Goal: Task Accomplishment & Management: Manage account settings

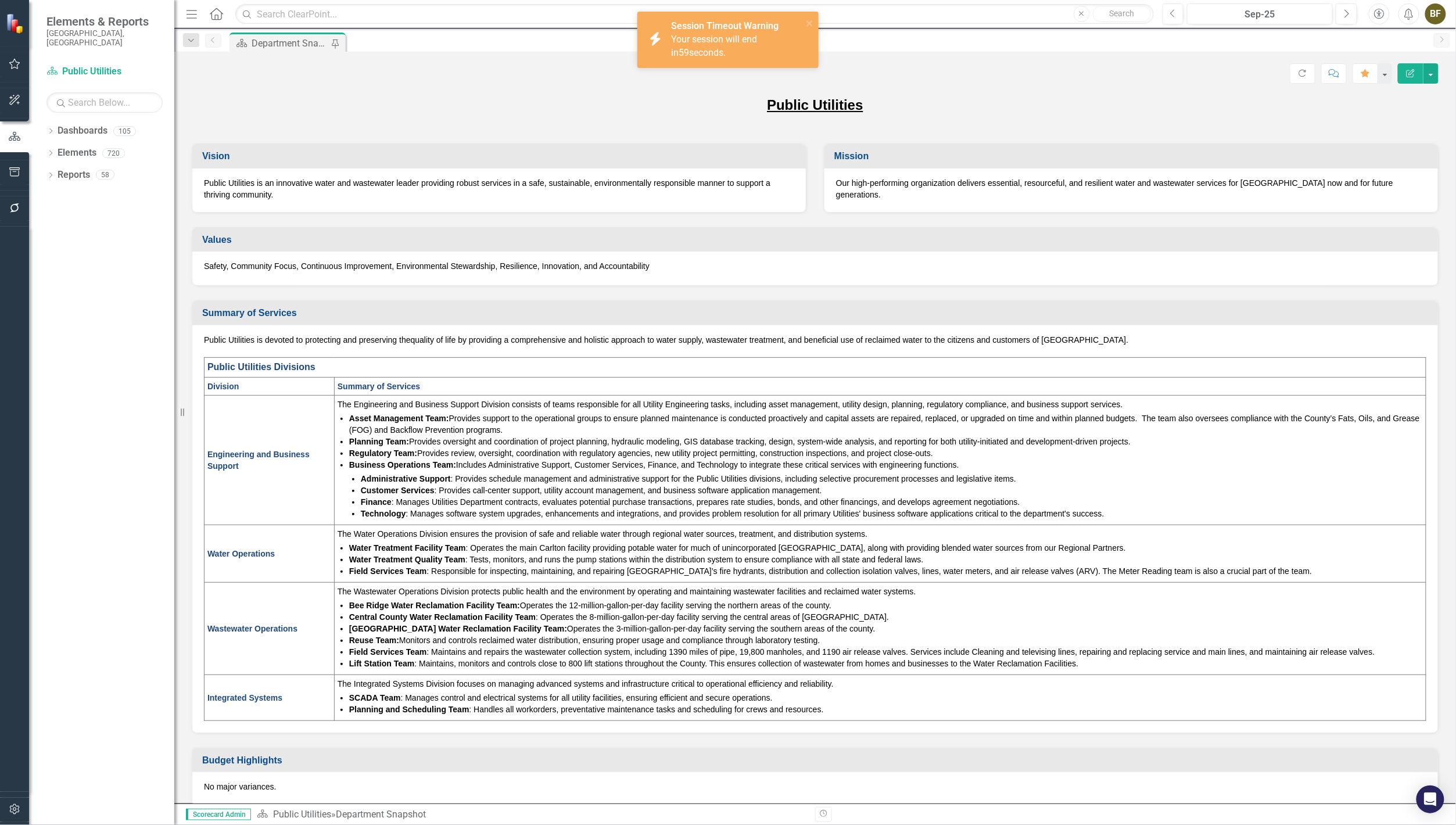
scroll to position [158, 0]
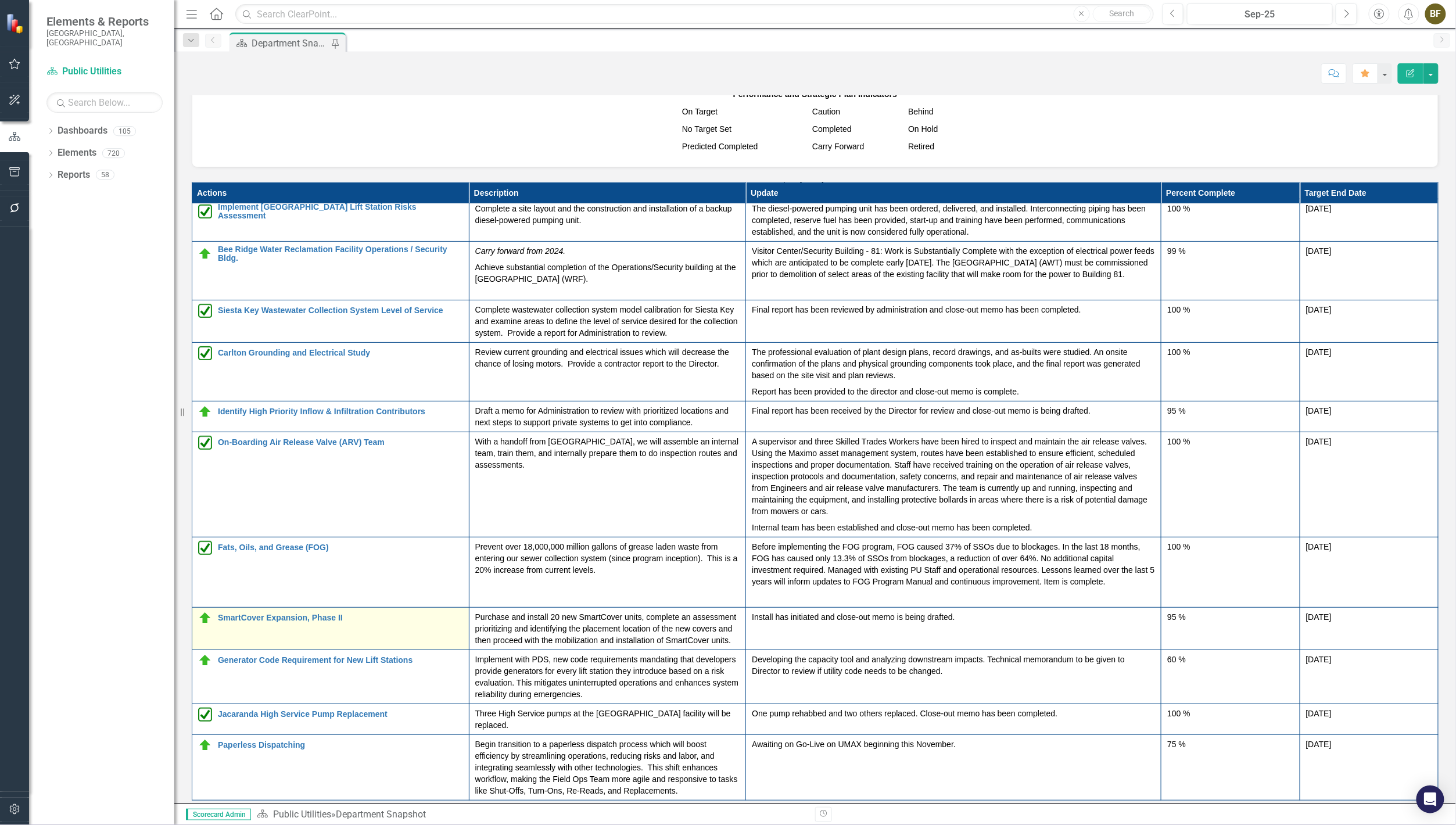
scroll to position [1291, 0]
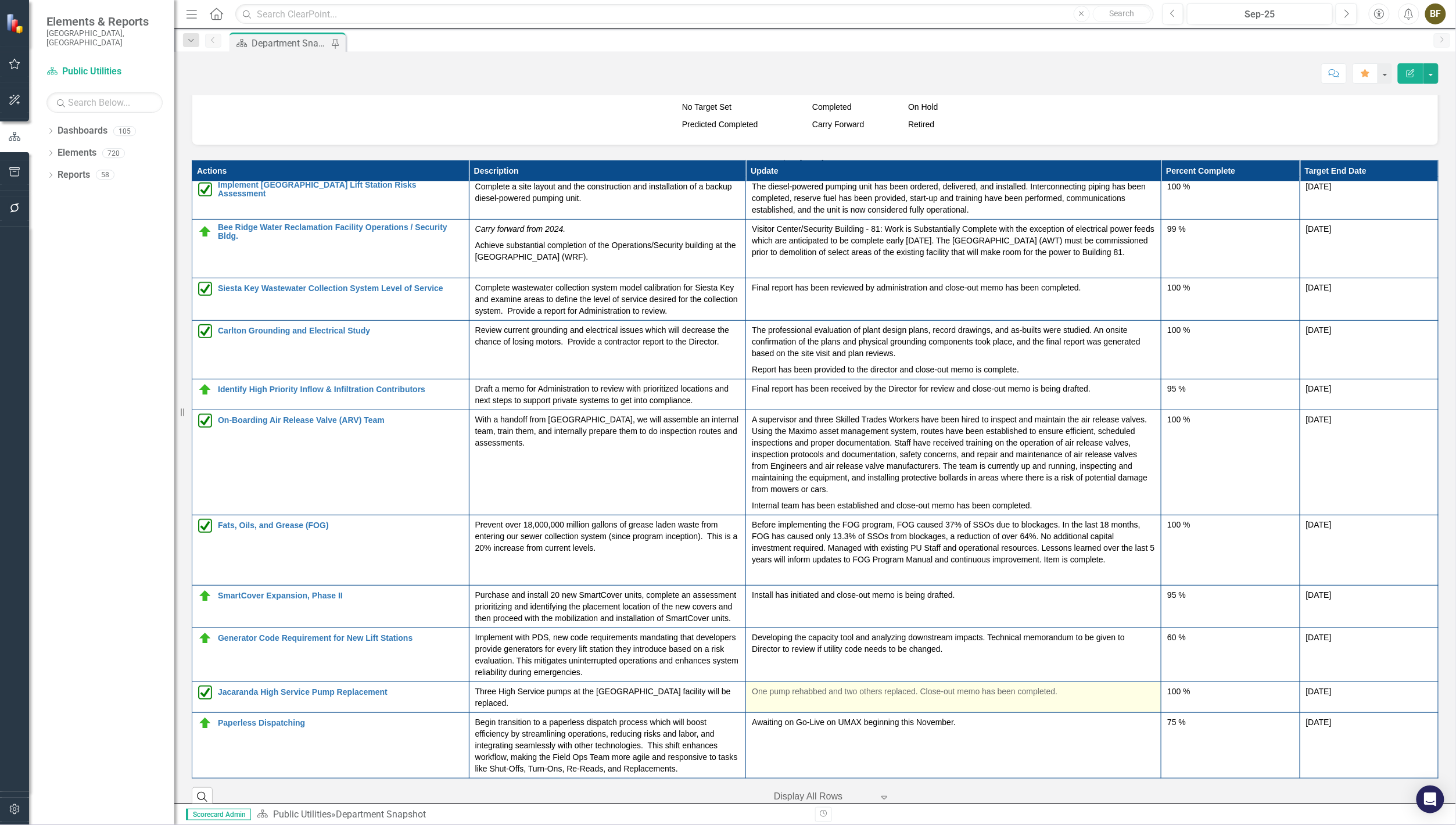
click at [911, 697] on p "One pump rehabbed and two others replaced. Close-out memo has been completed." at bounding box center [953, 692] width 403 height 12
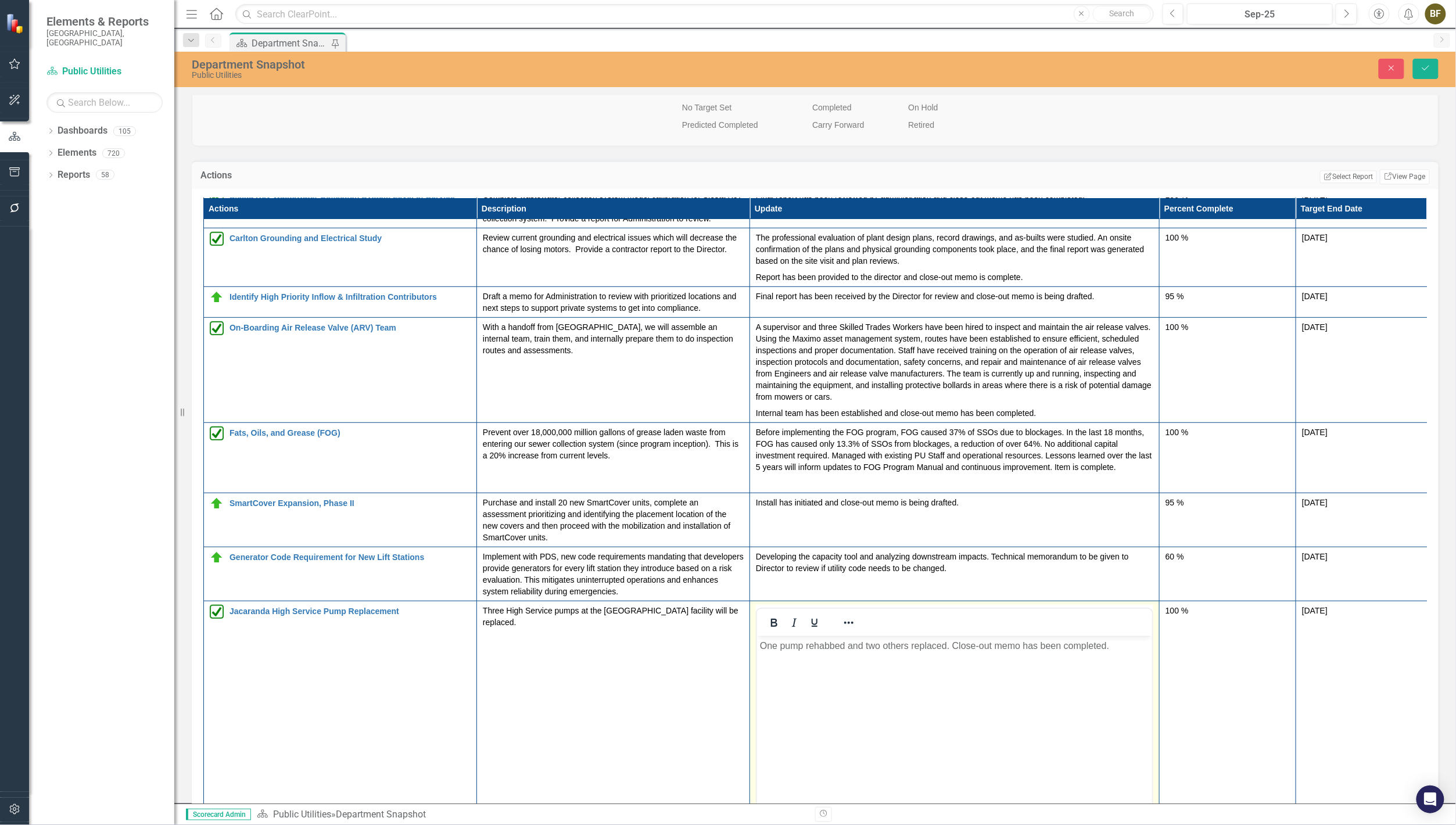
scroll to position [287, 0]
click at [761, 645] on p "One pump rehabbed and two others replaced. Close-out memo has been completed." at bounding box center [954, 645] width 389 height 14
paste body "Rich Text Area. Press ALT-0 for help."
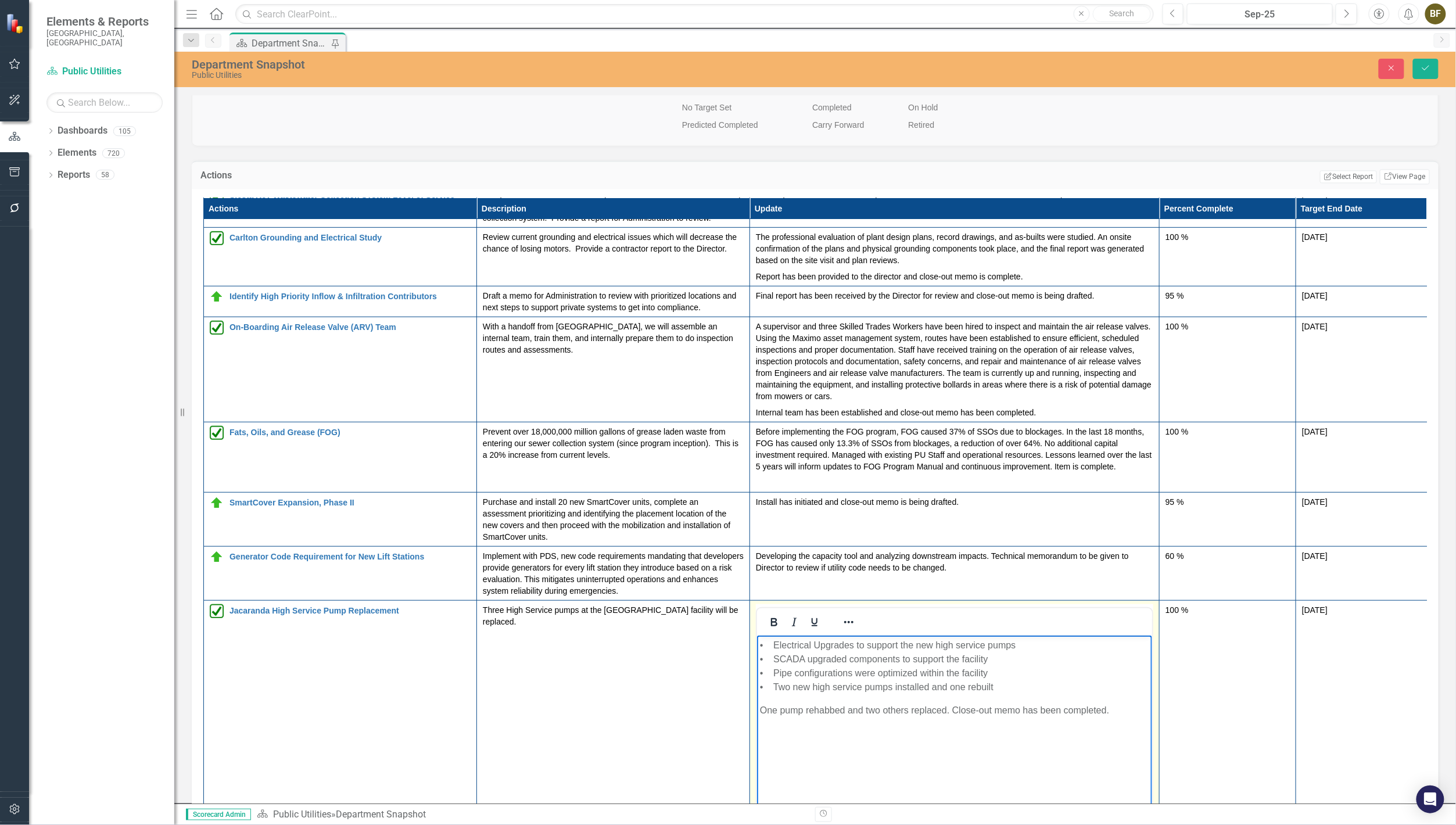
click at [776, 644] on p "• Electrical Upgrades to support the new high service pumps • SCADA upgraded co…" at bounding box center [954, 666] width 389 height 56
click at [771, 644] on p "• Electrical Upgrades to support the new high service pumps • SCADA upgraded co…" at bounding box center [954, 666] width 389 height 56
click at [777, 659] on p "Electrical Upgrades to support the new high service pumps • SCADA upgraded comp…" at bounding box center [954, 666] width 389 height 56
click at [774, 659] on p "Electrical Upgrades to support the new high service pumps • SCADA upgraded comp…" at bounding box center [954, 666] width 389 height 56
click at [775, 675] on p "Electrical Upgrades to support the new high service pumps SCADA upgraded compon…" at bounding box center [954, 666] width 389 height 56
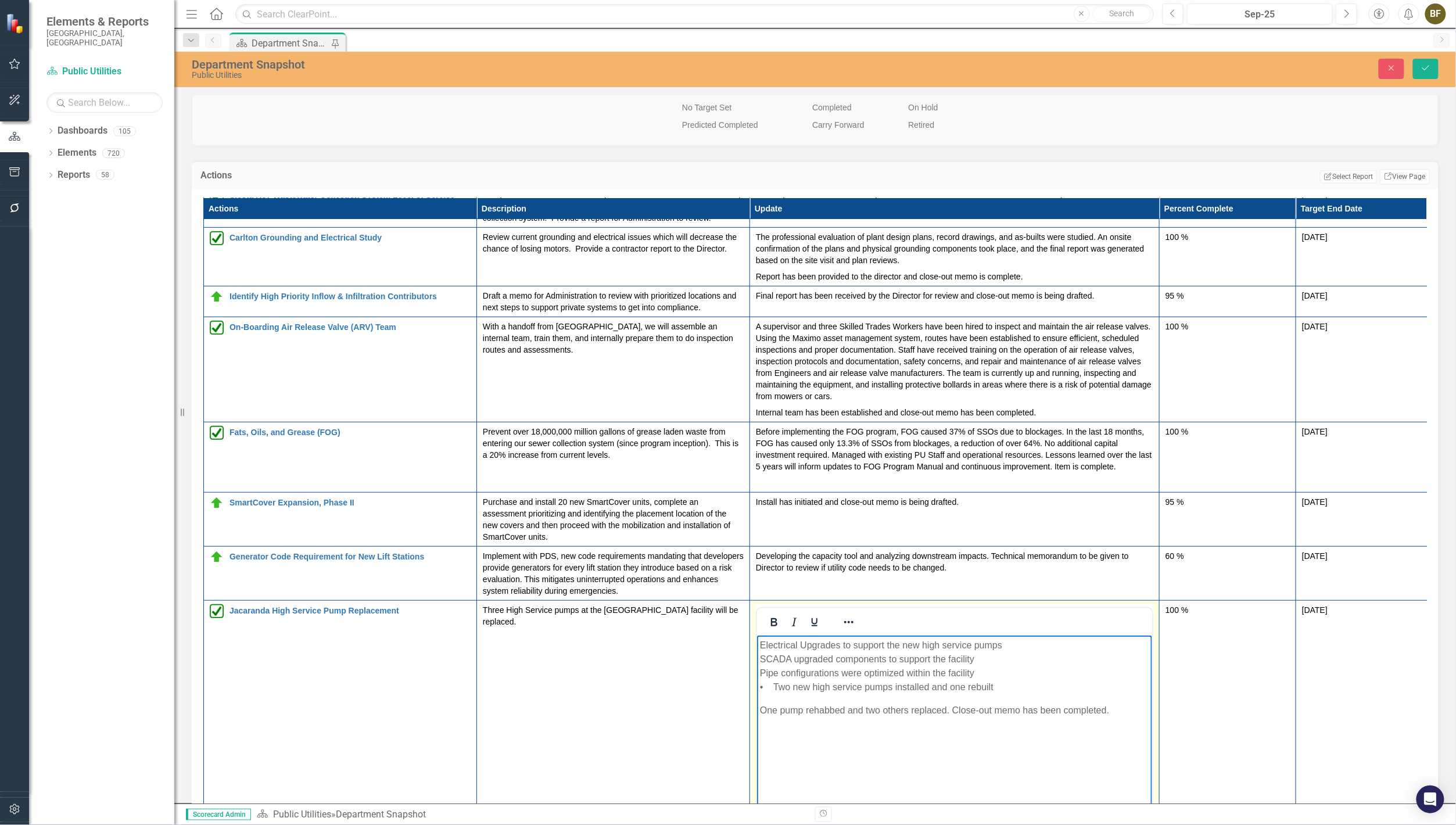
click at [784, 684] on p "Electrical Upgrades to support the new high service pumps SCADA upgraded compon…" at bounding box center [954, 666] width 389 height 56
click at [775, 683] on p "Electrical Upgrades to support the new high service pumps SCADA upgraded compon…" at bounding box center [954, 666] width 389 height 56
click at [864, 676] on p "Electrical Upgrades to support the new high service pumps SCADA upgraded compon…" at bounding box center [954, 666] width 389 height 56
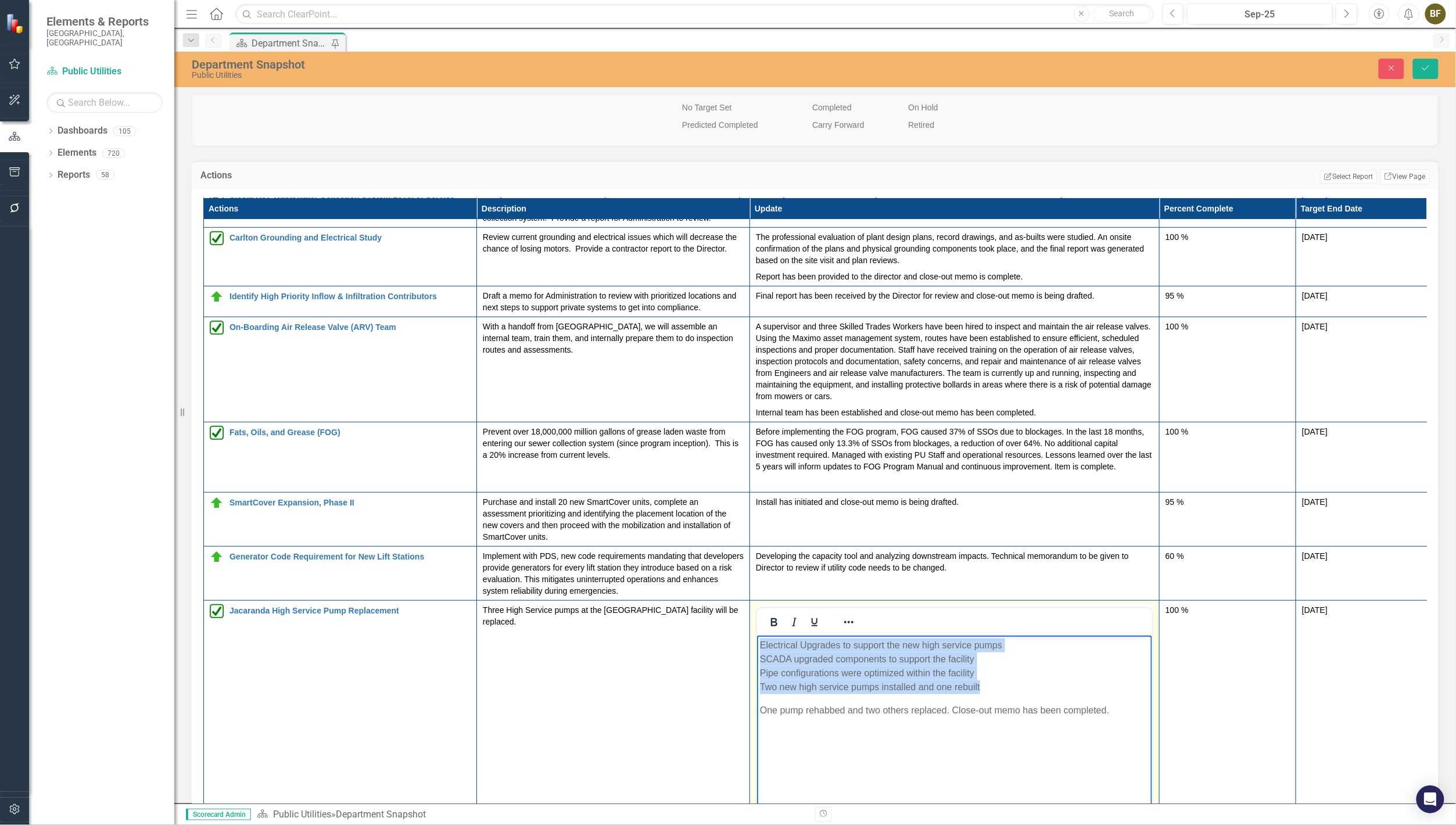
drag, startPoint x: 989, startPoint y: 683, endPoint x: 1510, endPoint y: 1284, distance: 795.4
click at [757, 642] on html "Electrical Upgrades to support the new high service pumps SCADA upgraded compon…" at bounding box center [954, 722] width 395 height 174
click at [851, 629] on icon "Reveal or hide additional toolbar items" at bounding box center [849, 623] width 14 height 14
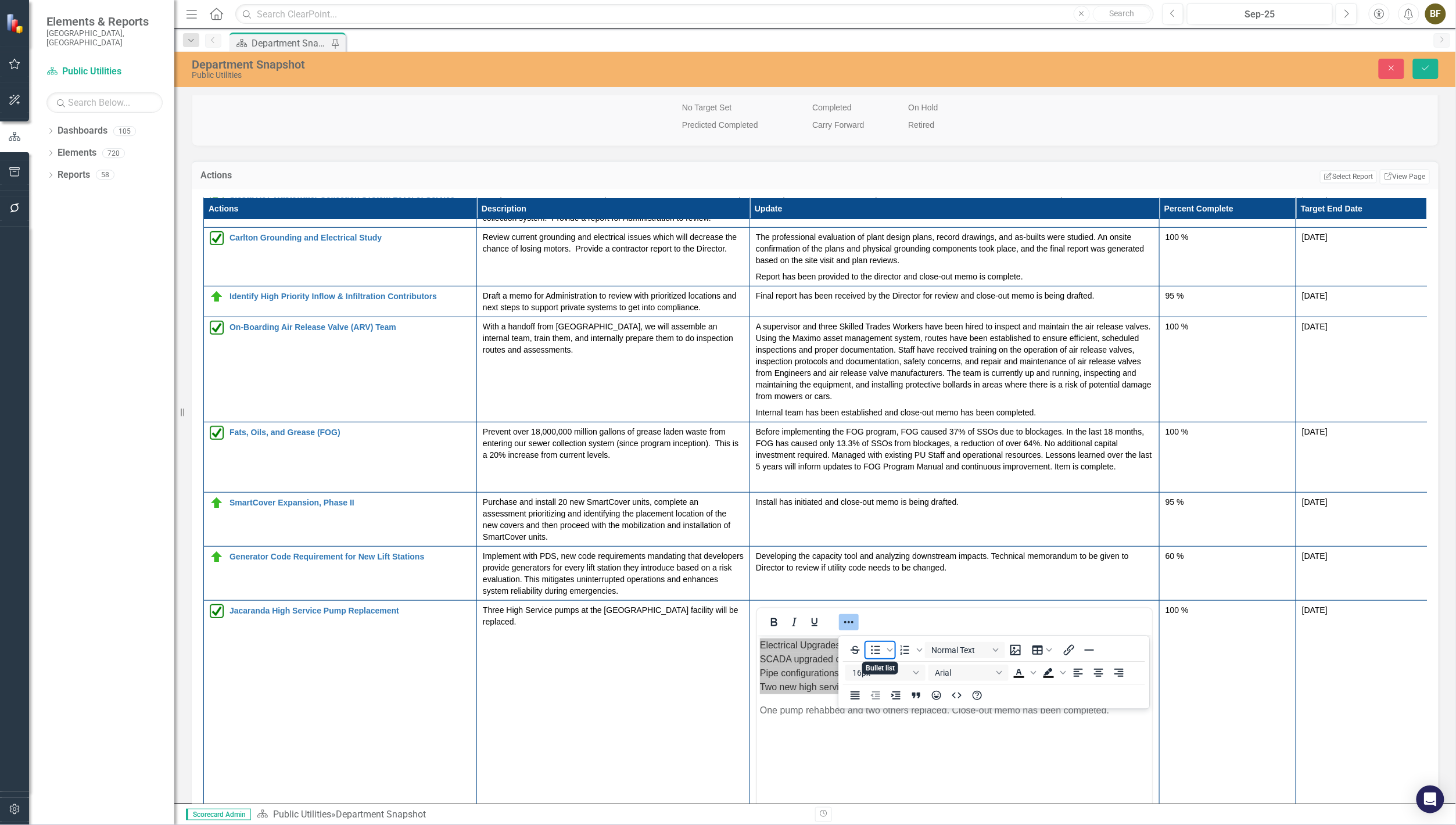
click at [875, 649] on icon "Bullet list" at bounding box center [876, 650] width 9 height 9
click at [775, 684] on ul "Electrical Upgrades to support the new high service pumps SCADA upgraded compon…" at bounding box center [954, 666] width 389 height 56
click at [784, 664] on li "Electrical Upgrades to support the new high service pumps SCADA upgraded compon…" at bounding box center [965, 666] width 366 height 56
click at [782, 658] on li "Electrical Upgrades to support the new high service pumps SCADA upgraded compon…" at bounding box center [965, 666] width 366 height 56
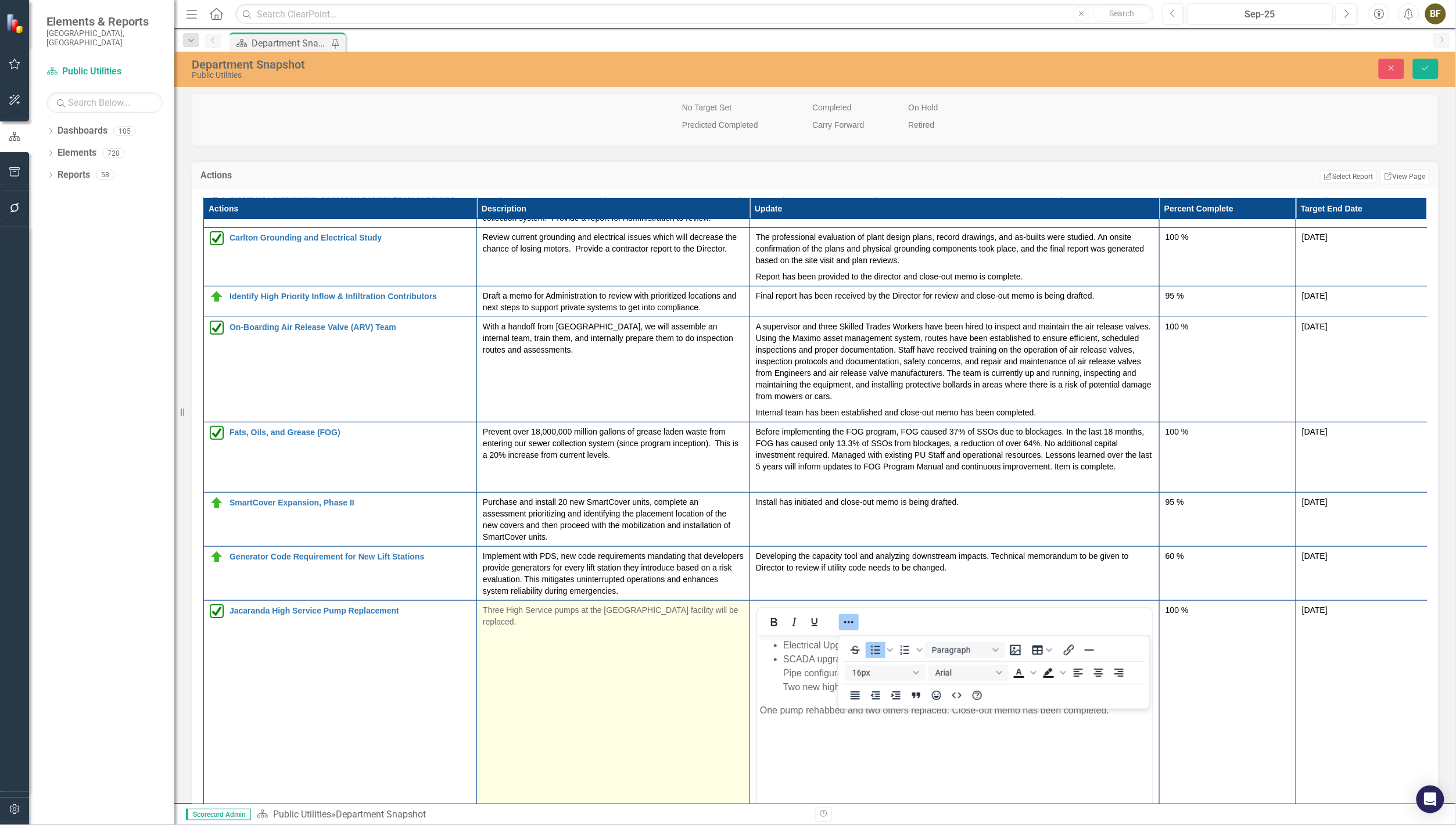
click at [615, 731] on td "Three High Service pumps at the [GEOGRAPHIC_DATA] facility will be replaced." at bounding box center [613, 738] width 273 height 275
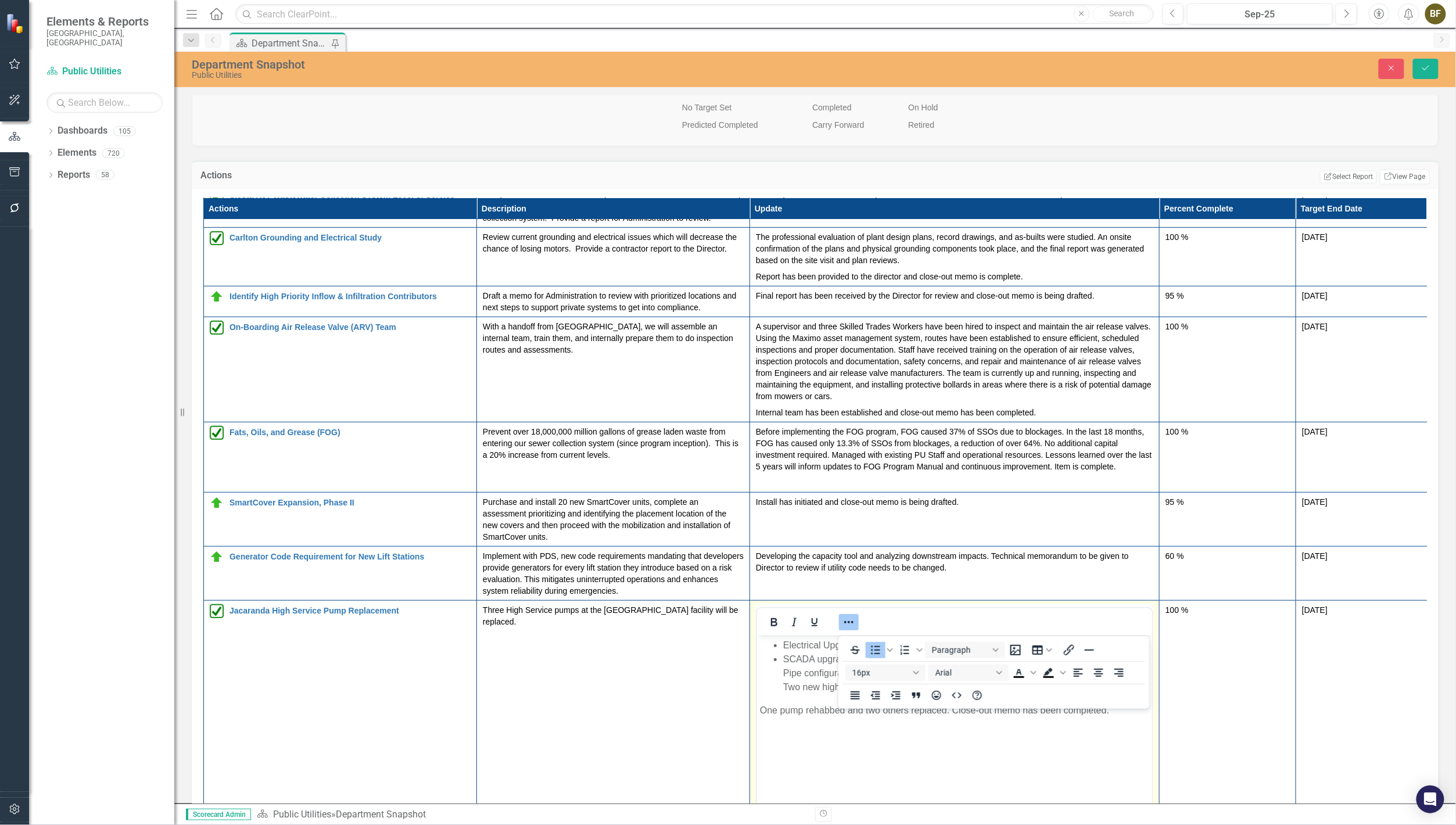
click at [961, 620] on div at bounding box center [955, 622] width 395 height 23
click at [846, 623] on icon "Reveal or hide additional toolbar items" at bounding box center [849, 623] width 14 height 14
click at [801, 667] on li "SCADA upgraded components to support the facility Pipe configurations were opti…" at bounding box center [965, 673] width 366 height 42
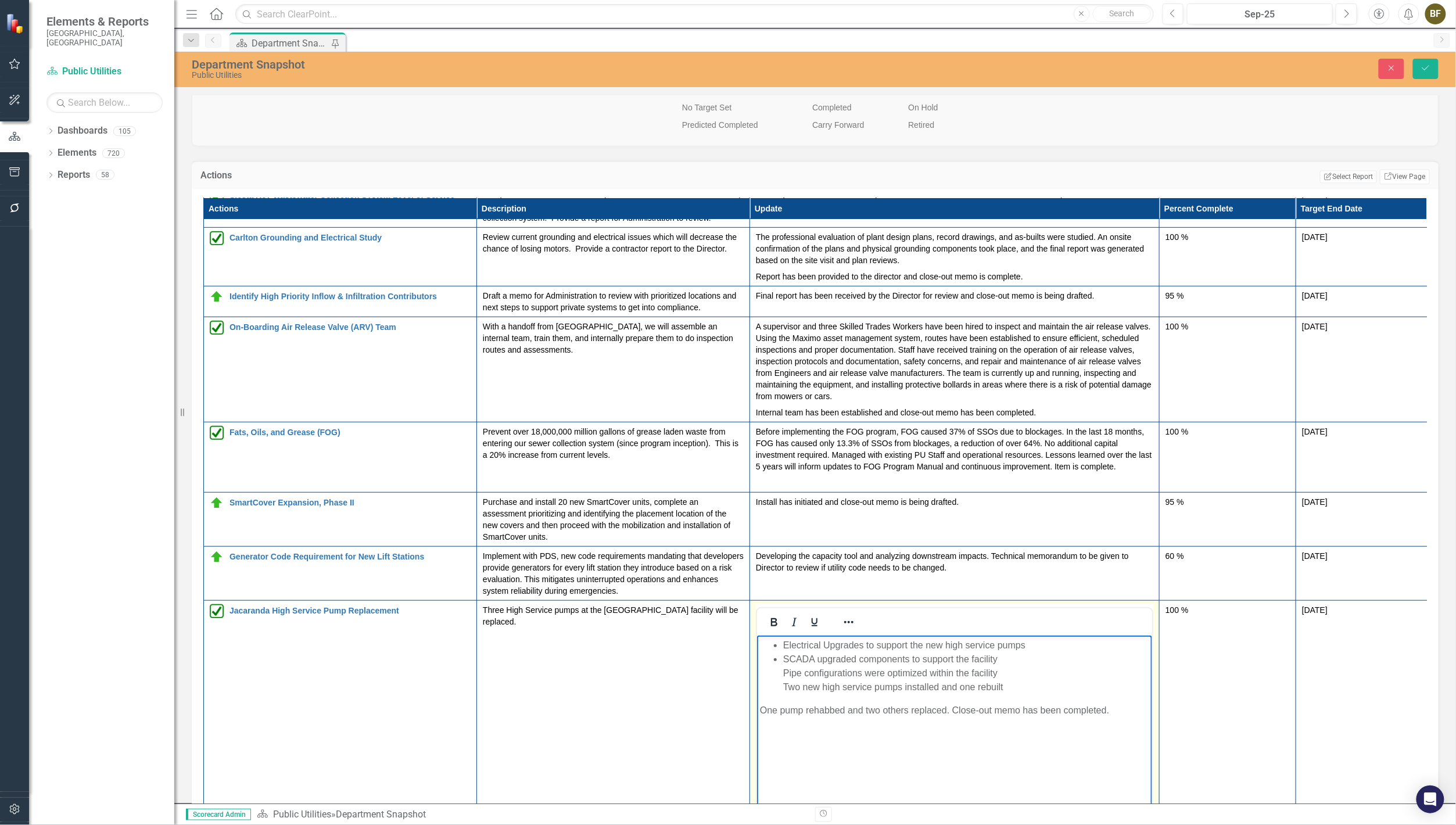
click at [784, 671] on li "SCADA upgraded components to support the facility Pipe configurations were opti…" at bounding box center [965, 673] width 366 height 42
click at [784, 682] on li "Pipe configurations were optimized within the facility Two new high service pum…" at bounding box center [965, 680] width 366 height 28
click at [1432, 65] on button "Save" at bounding box center [1425, 69] width 25 height 21
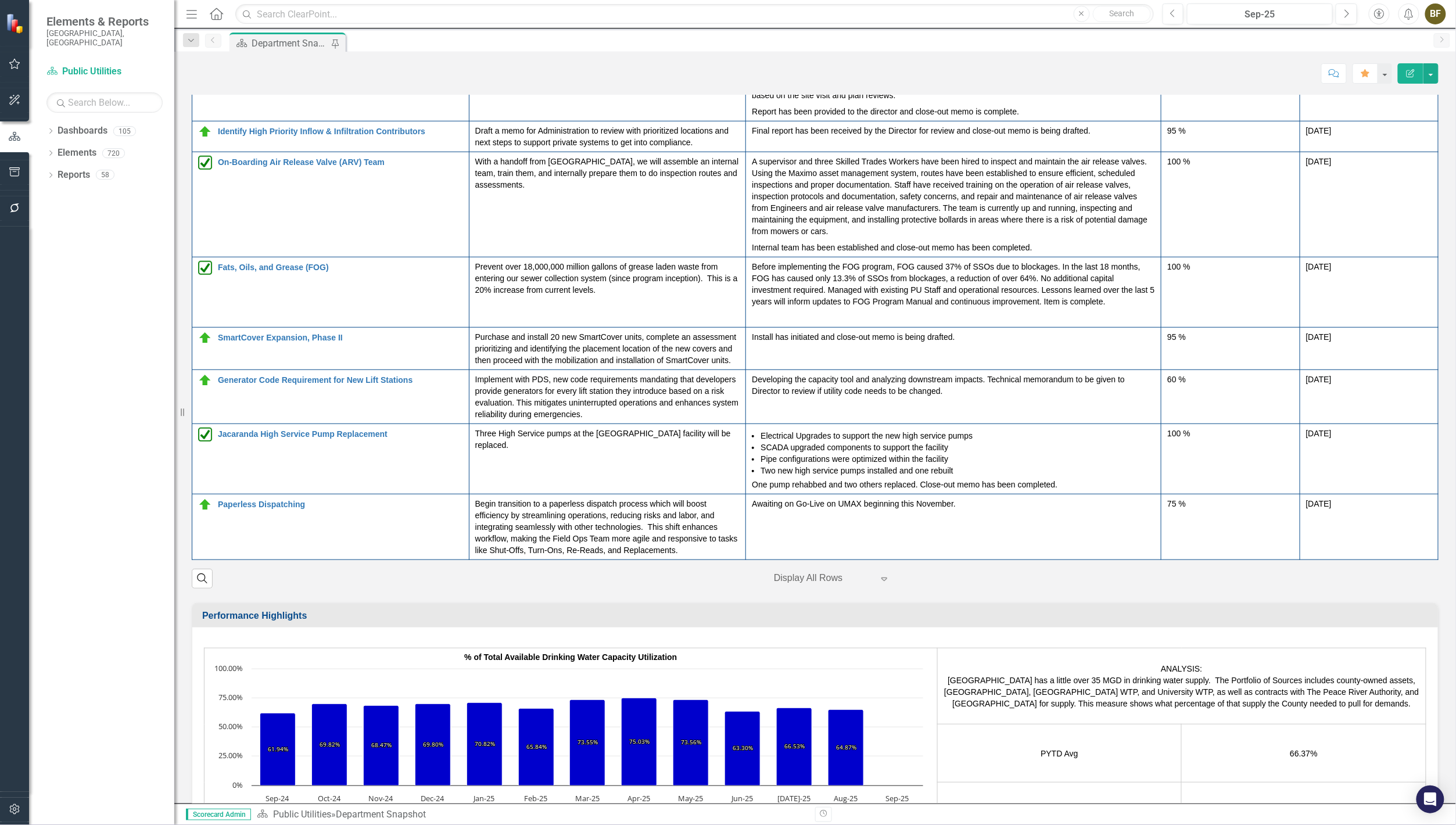
scroll to position [1534, 0]
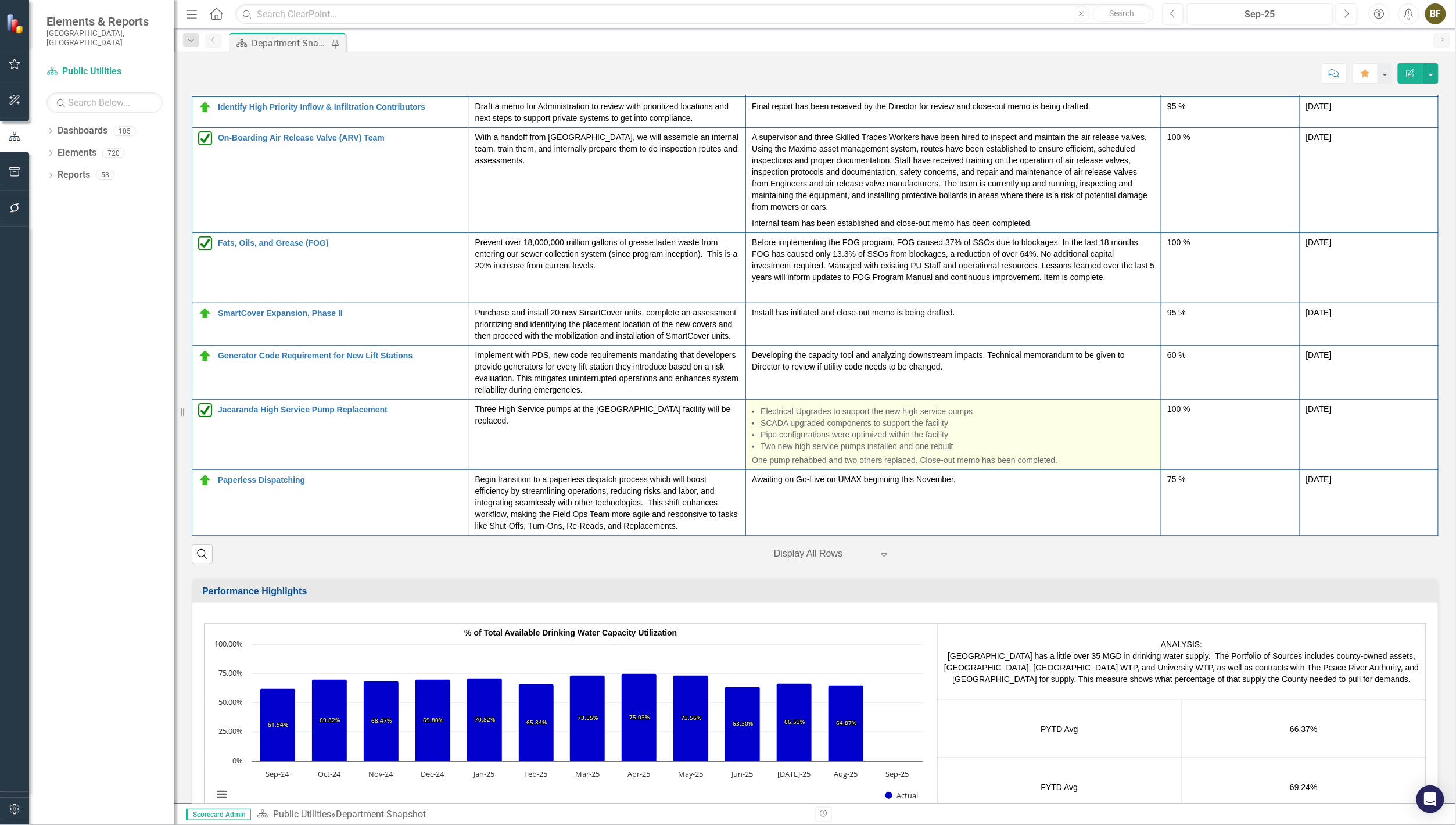
click at [1071, 429] on li "SCADA upgraded components to support the facility" at bounding box center [958, 423] width 394 height 12
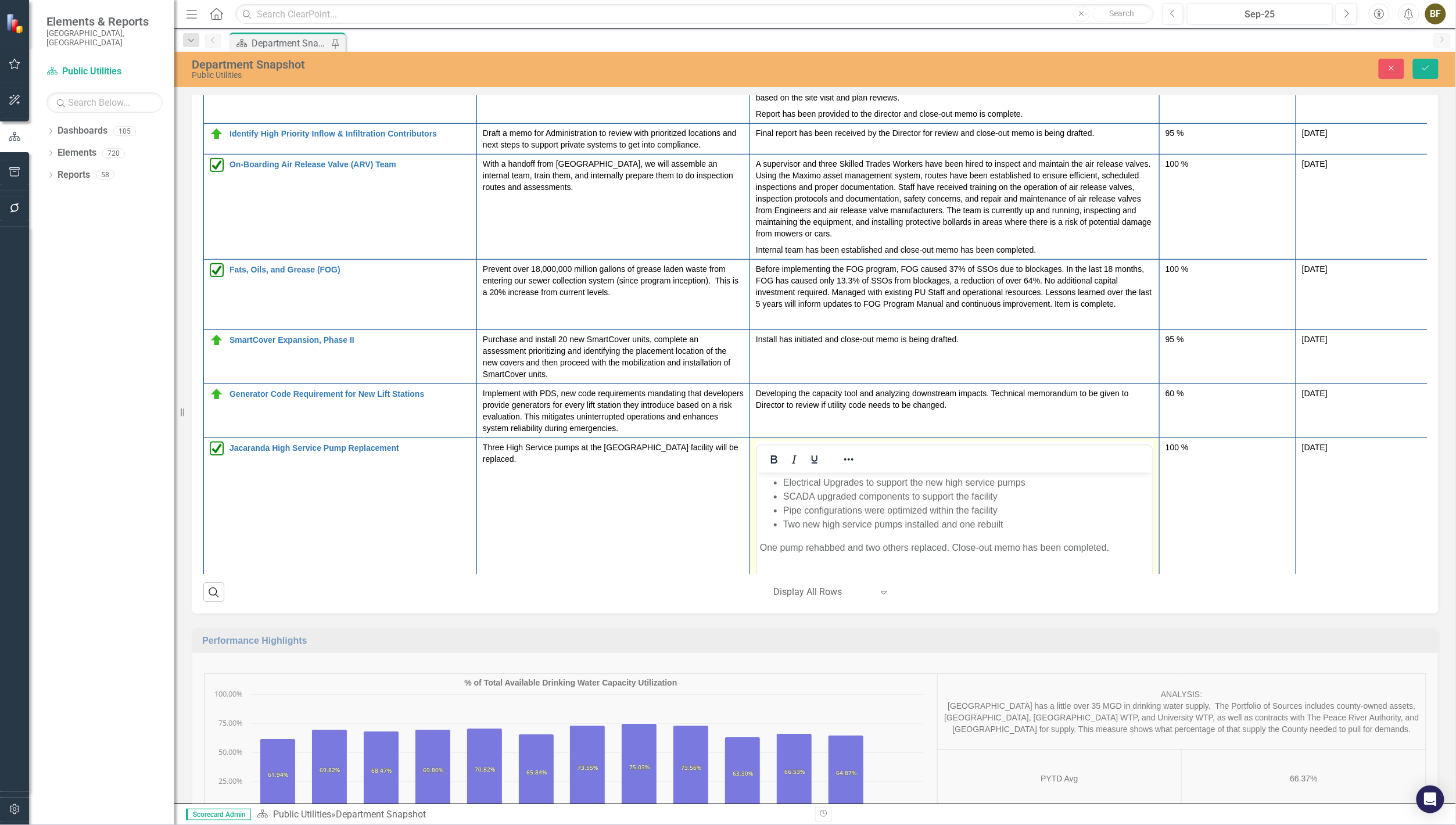
scroll to position [0, 0]
click at [1035, 522] on li "Two new high service pumps installed and one rebuilt" at bounding box center [965, 525] width 366 height 14
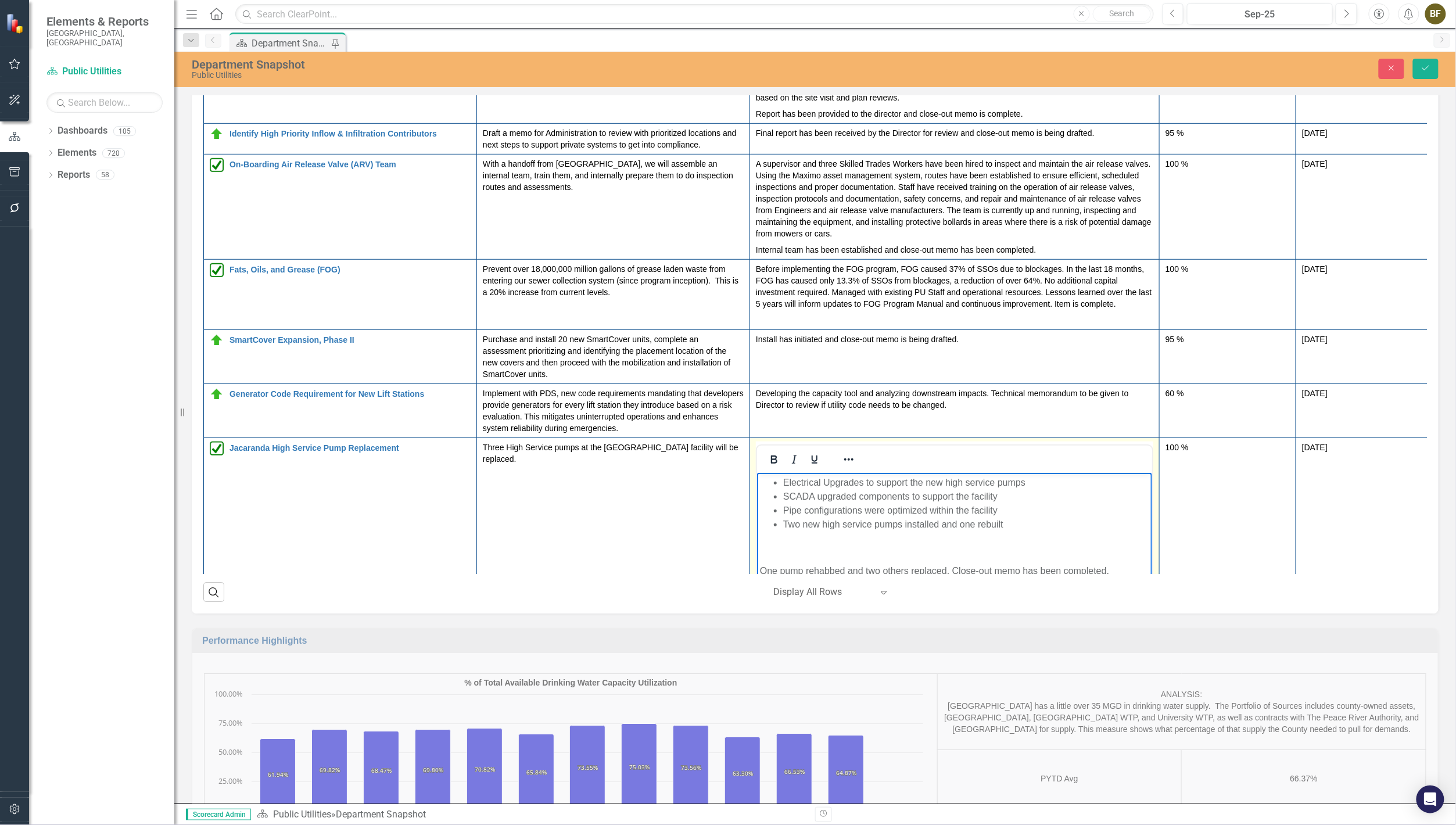
paste body "Rich Text Area. Press ALT-0 for help."
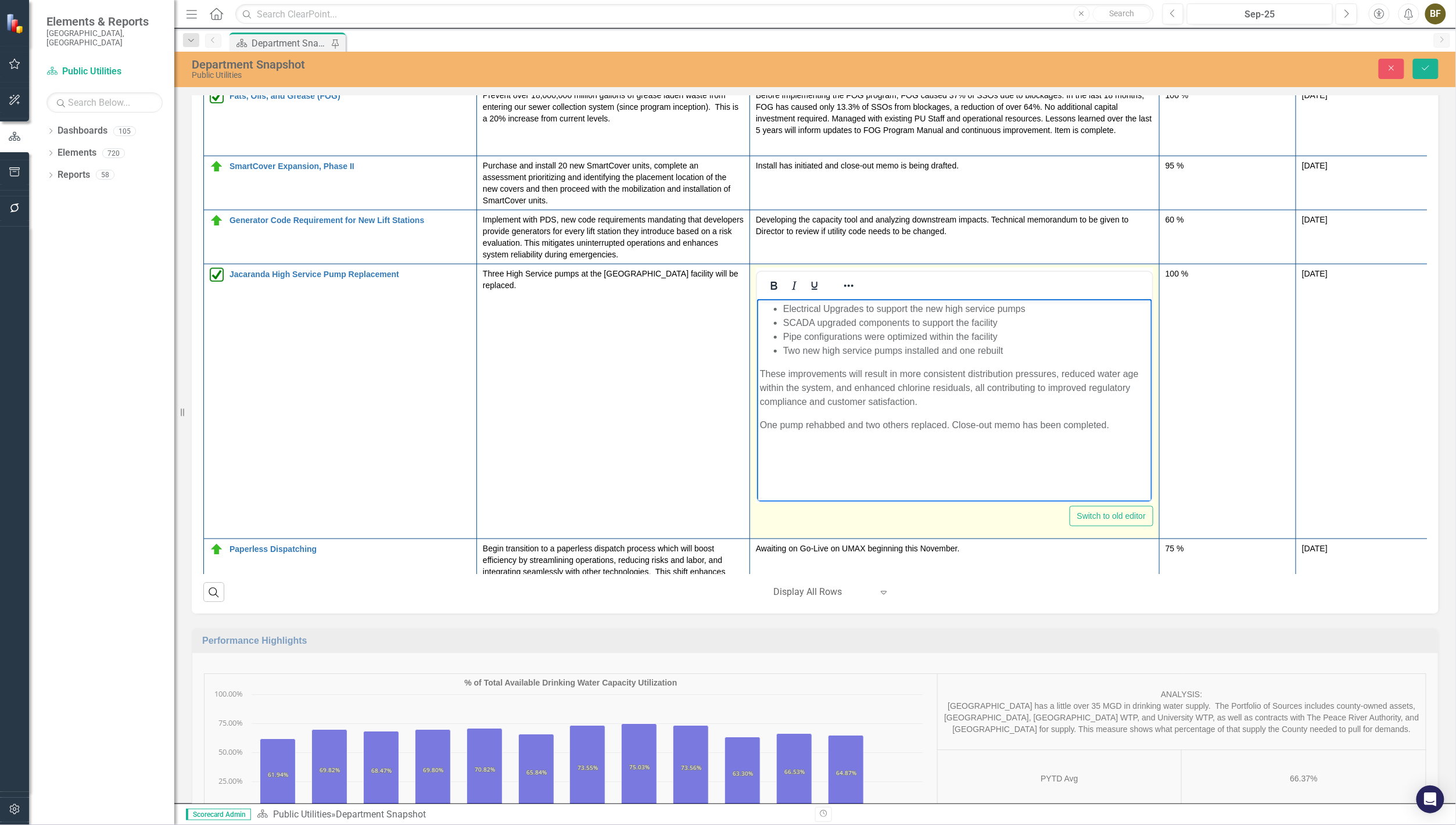
scroll to position [401, 0]
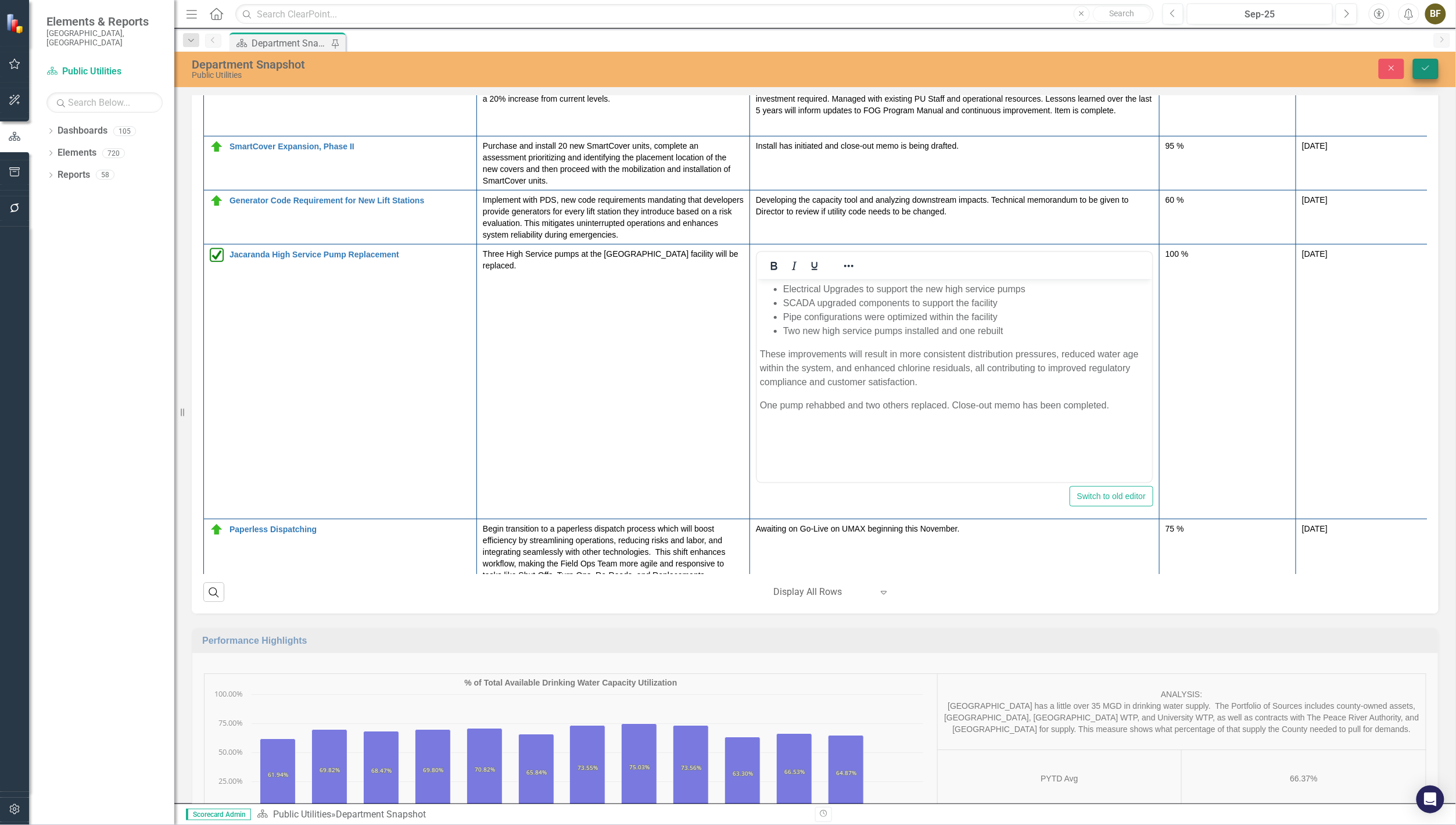
click at [1431, 68] on icon "Save" at bounding box center [1425, 68] width 11 height 8
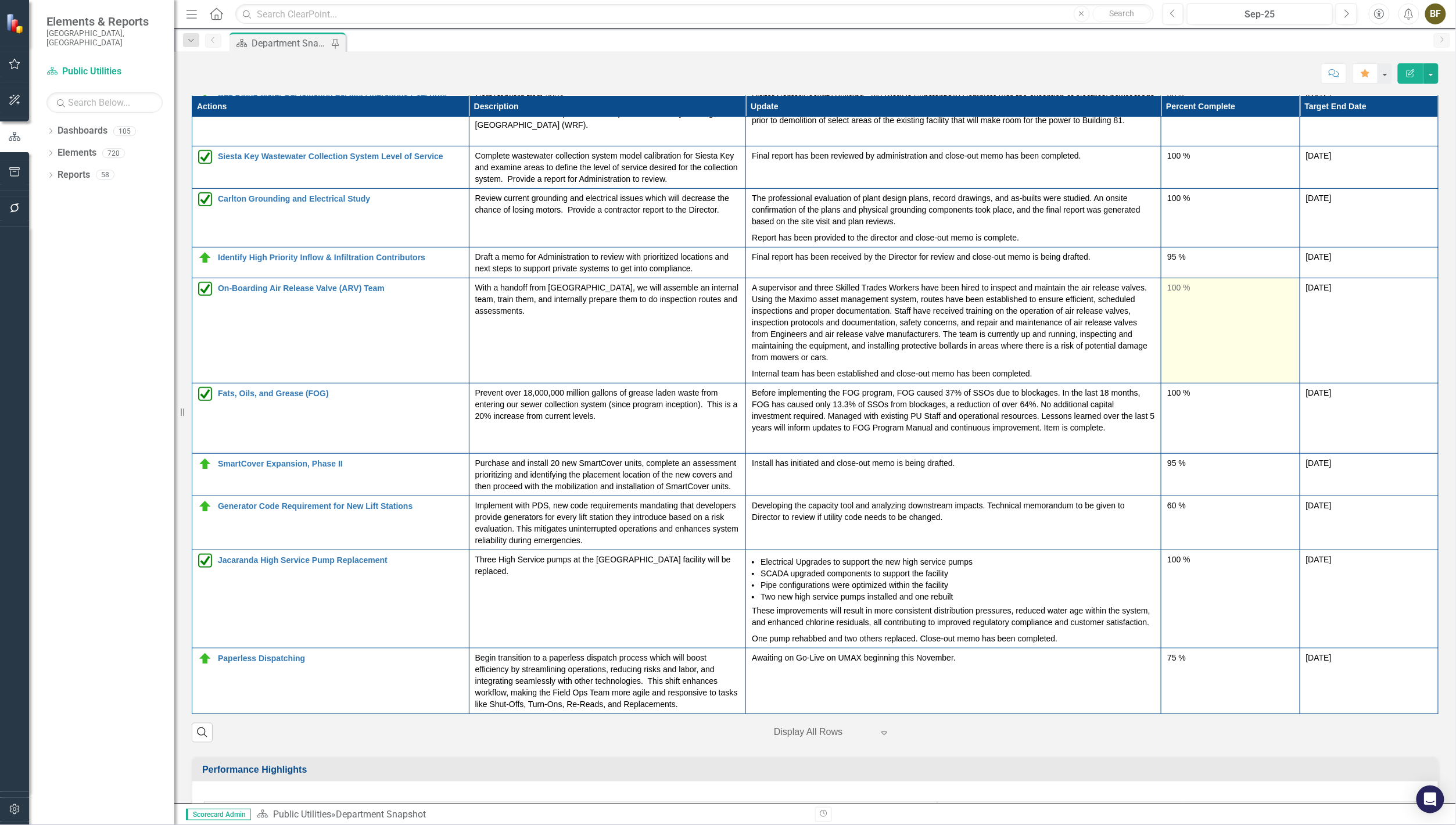
scroll to position [0, 0]
